Goal: Information Seeking & Learning: Check status

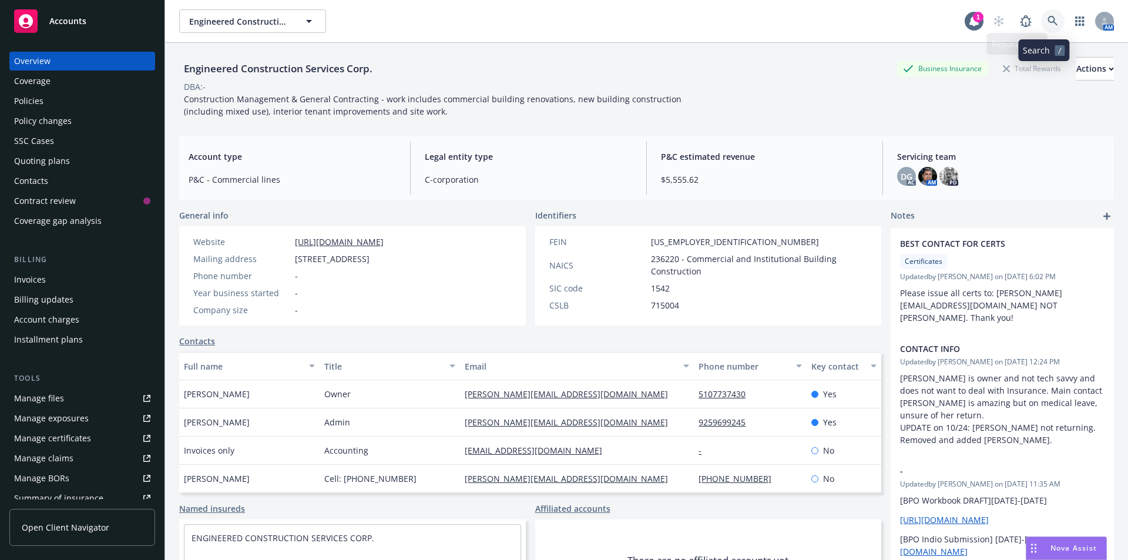
click at [1047, 21] on icon at bounding box center [1052, 21] width 11 height 11
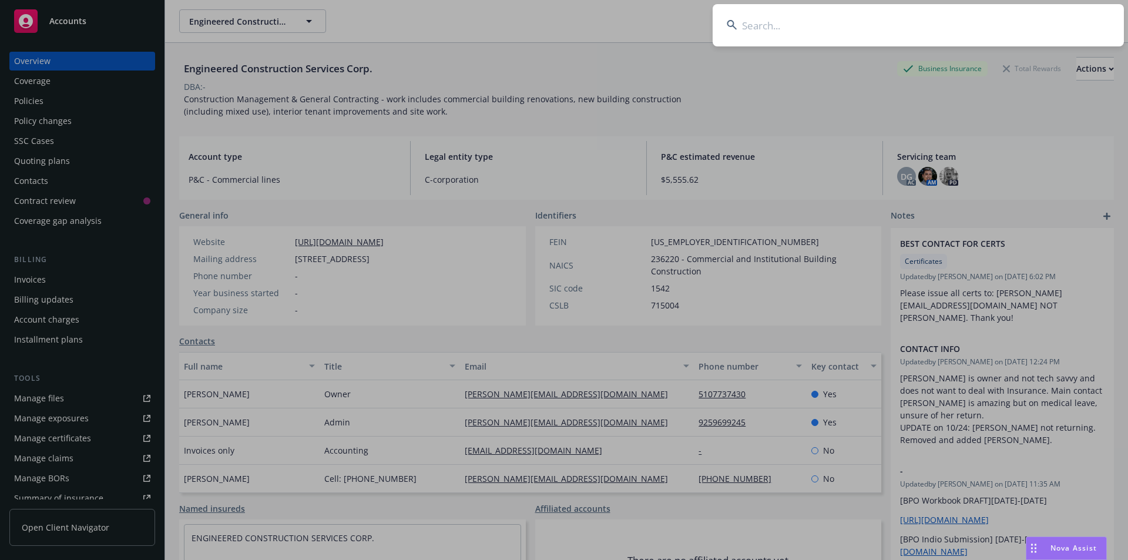
click at [799, 15] on input at bounding box center [918, 25] width 411 height 42
paste input "[MEDICAL_DATA]"
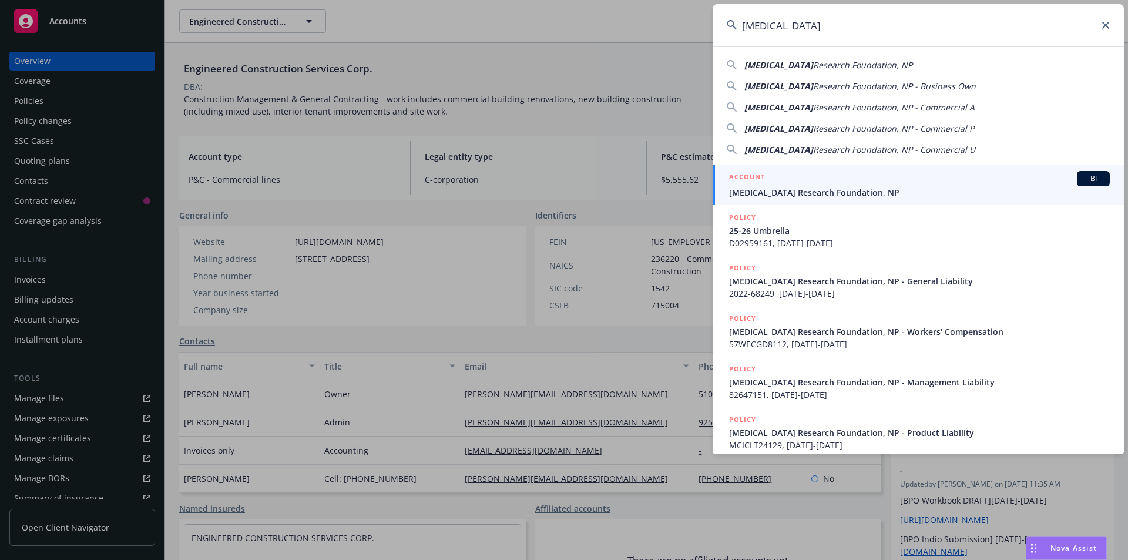
type input "[MEDICAL_DATA]"
click at [795, 182] on div "ACCOUNT BI" at bounding box center [919, 178] width 381 height 15
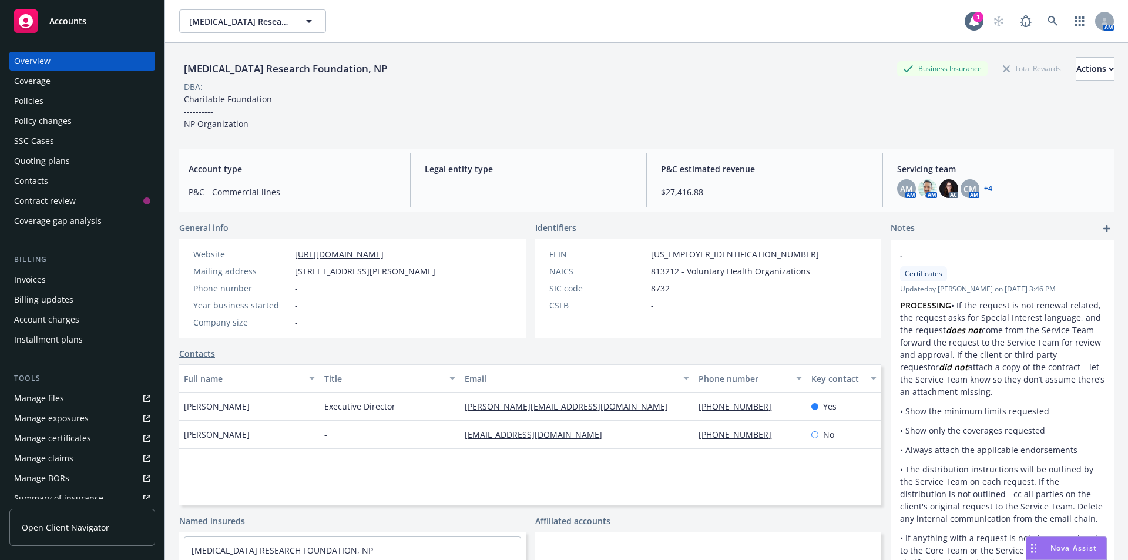
click at [78, 435] on div "Manage certificates" at bounding box center [52, 438] width 77 height 19
click at [90, 437] on link "Manage certificates" at bounding box center [82, 438] width 146 height 19
click at [58, 102] on div "Policies" at bounding box center [82, 101] width 136 height 19
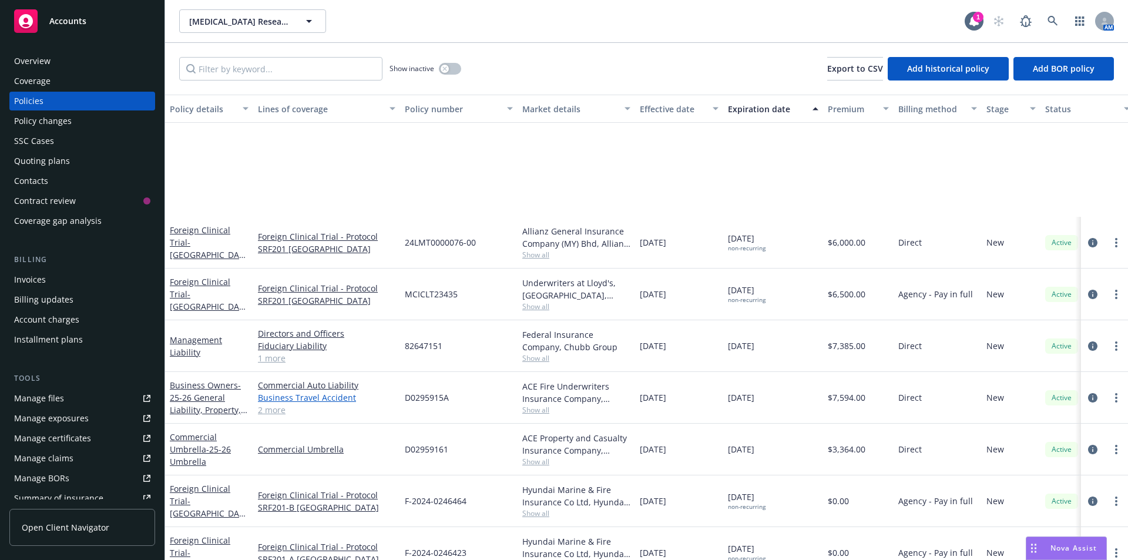
scroll to position [411, 0]
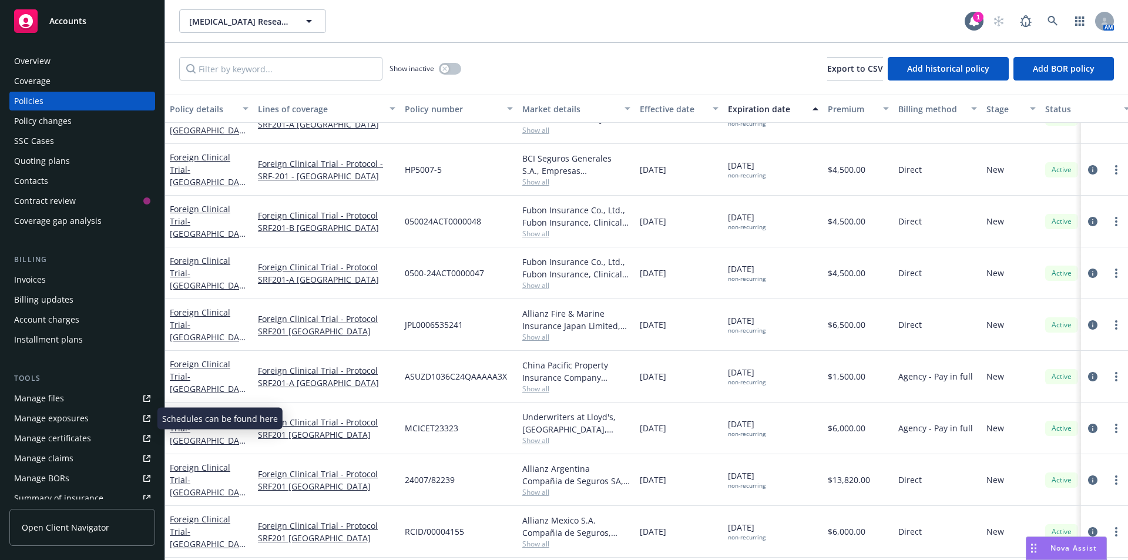
click at [87, 442] on div "Manage certificates" at bounding box center [52, 438] width 77 height 19
click at [95, 51] on div "Overview Coverage Policies Policy changes SSC Cases Quoting plans Contacts Cont…" at bounding box center [82, 299] width 164 height 522
click at [96, 57] on div "Overview" at bounding box center [82, 61] width 136 height 19
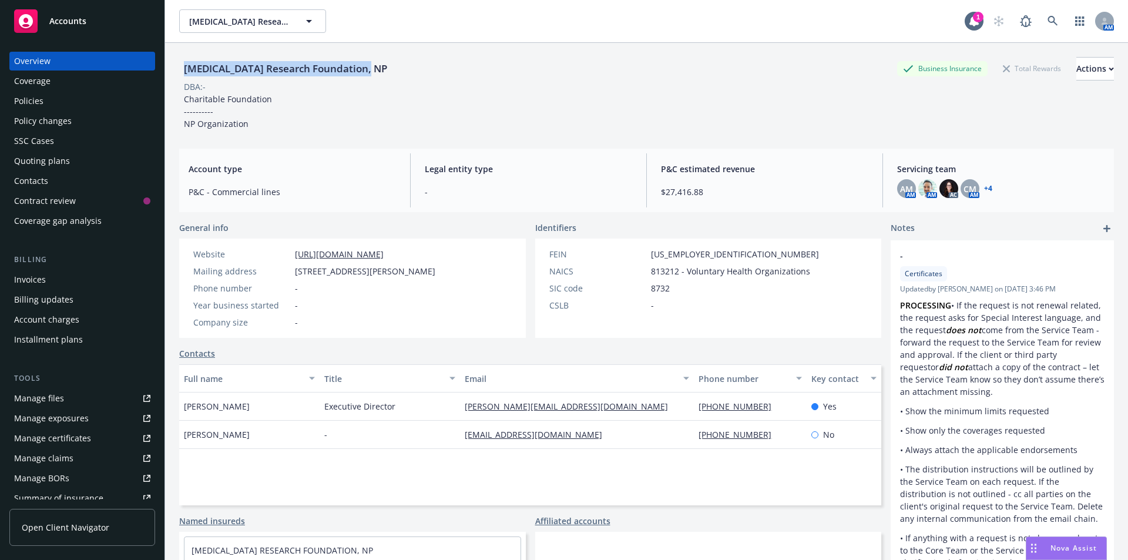
drag, startPoint x: 185, startPoint y: 66, endPoint x: 387, endPoint y: 66, distance: 202.1
click at [387, 66] on div "[MEDICAL_DATA] Research Foundation, NP Business Insurance Total Rewards Actions" at bounding box center [646, 68] width 935 height 23
copy div "[MEDICAL_DATA] Research Foundation, NP"
click at [657, 86] on div "DBA: -" at bounding box center [646, 86] width 935 height 12
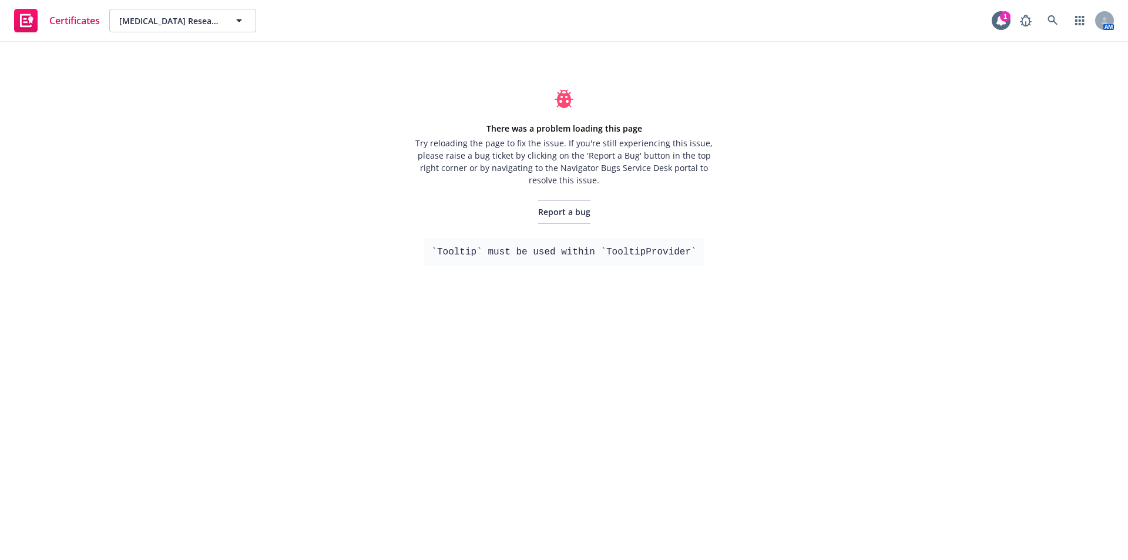
click at [89, 25] on span "Certificates" at bounding box center [74, 20] width 51 height 9
click at [588, 209] on span "Report a bug" at bounding box center [564, 211] width 52 height 11
